Goal: Find specific page/section: Find specific page/section

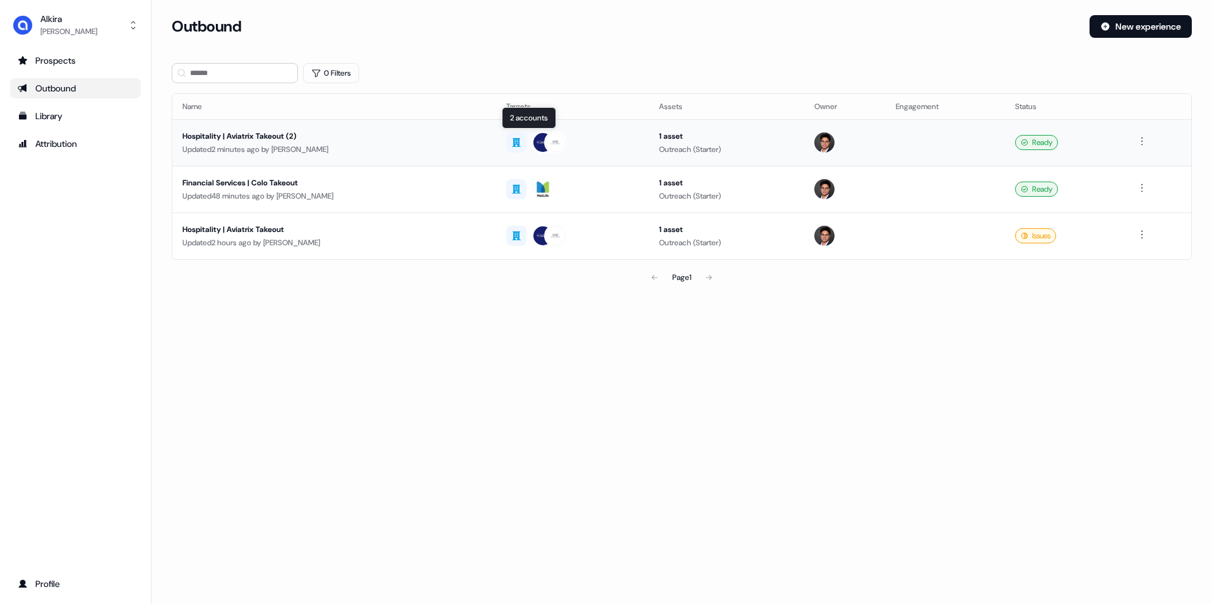
click at [548, 138] on img at bounding box center [555, 143] width 20 height 20
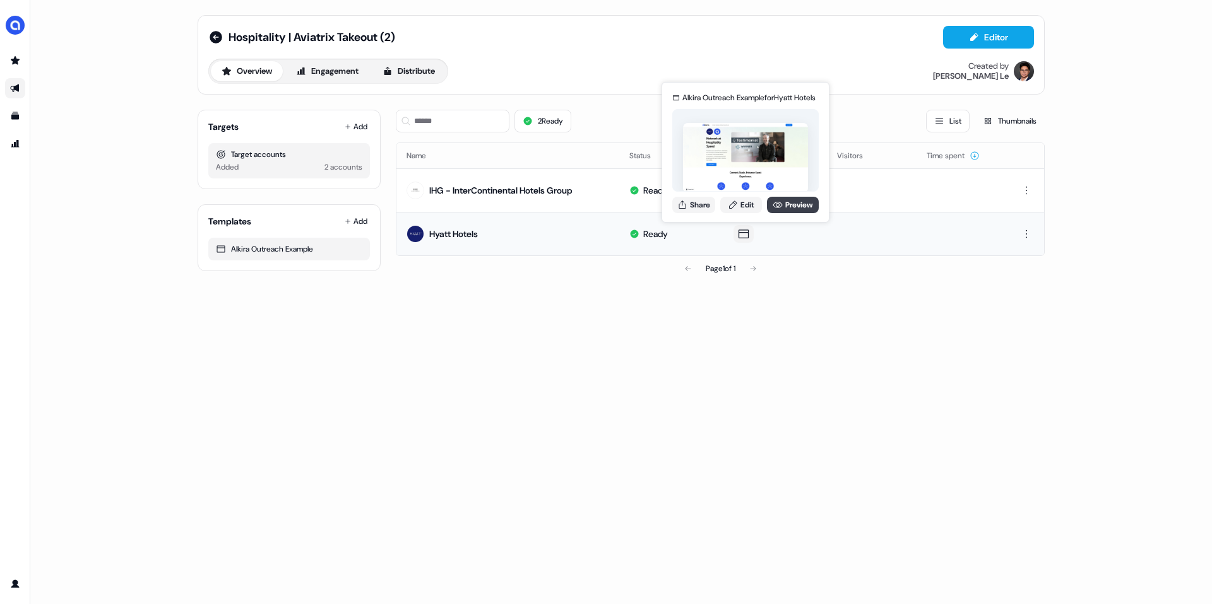
click at [779, 203] on icon at bounding box center [777, 205] width 10 height 10
